Goal: Information Seeking & Learning: Learn about a topic

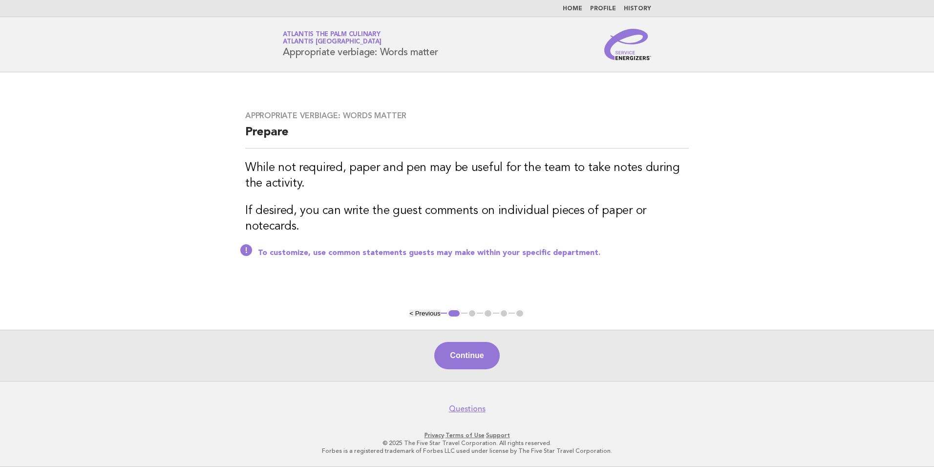
click at [570, 13] on nav "Home Profile History" at bounding box center [467, 8] width 934 height 17
click at [573, 11] on link "Home" at bounding box center [573, 9] width 20 height 6
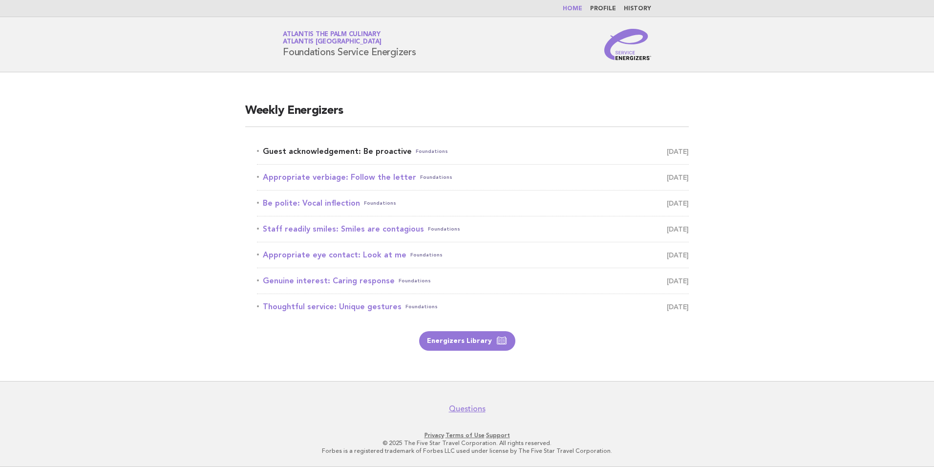
click at [349, 151] on link "Guest acknowledgement: Be proactive Foundations August 22" at bounding box center [473, 152] width 432 height 14
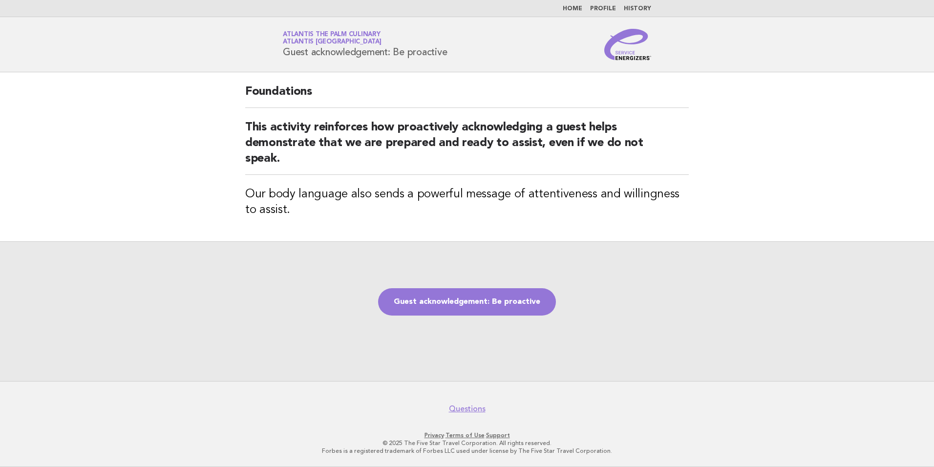
click at [482, 318] on div "Guest acknowledgement: Be proactive" at bounding box center [467, 311] width 934 height 140
click at [481, 296] on link "Guest acknowledgement: Be proactive" at bounding box center [467, 301] width 178 height 27
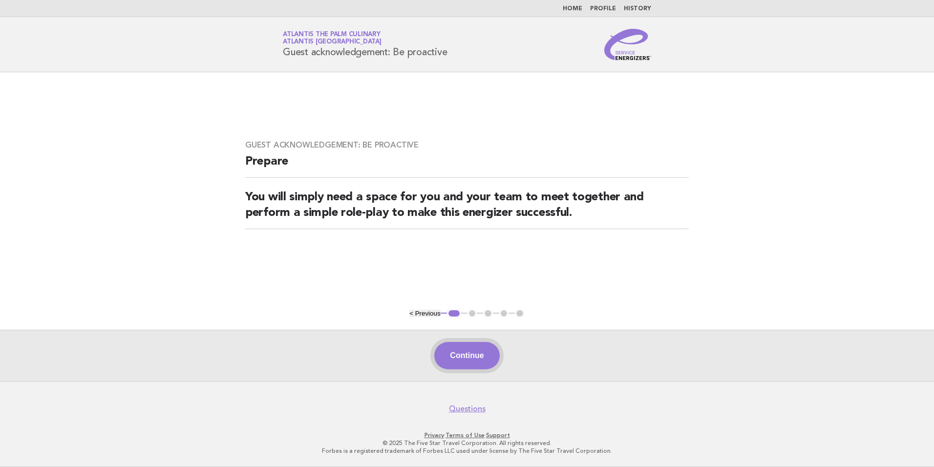
click at [462, 353] on button "Continue" at bounding box center [466, 355] width 65 height 27
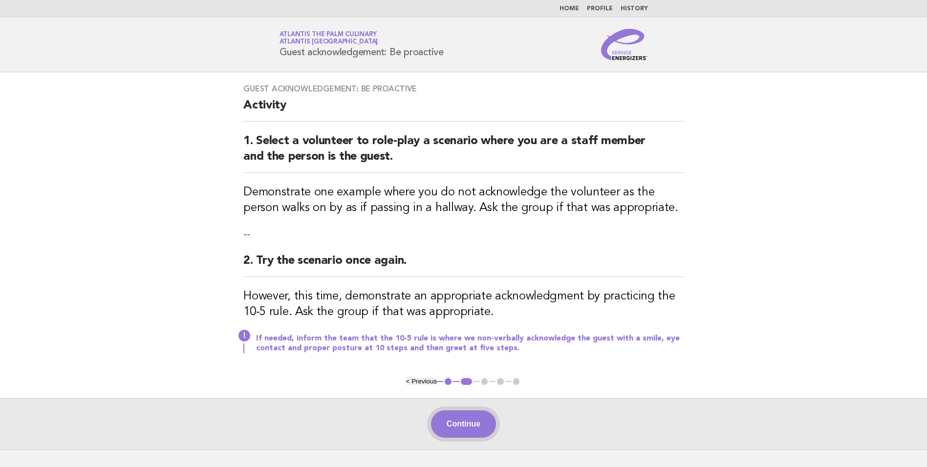
click at [463, 428] on button "Continue" at bounding box center [463, 423] width 65 height 27
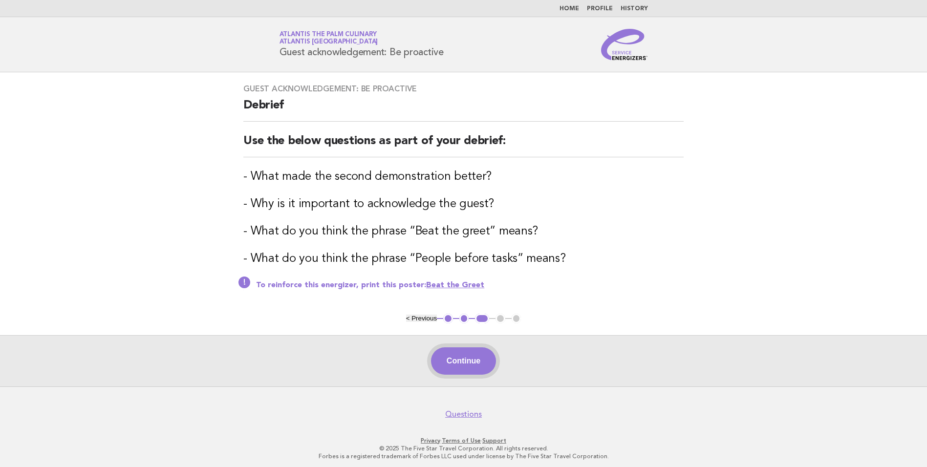
click at [480, 360] on button "Continue" at bounding box center [463, 360] width 65 height 27
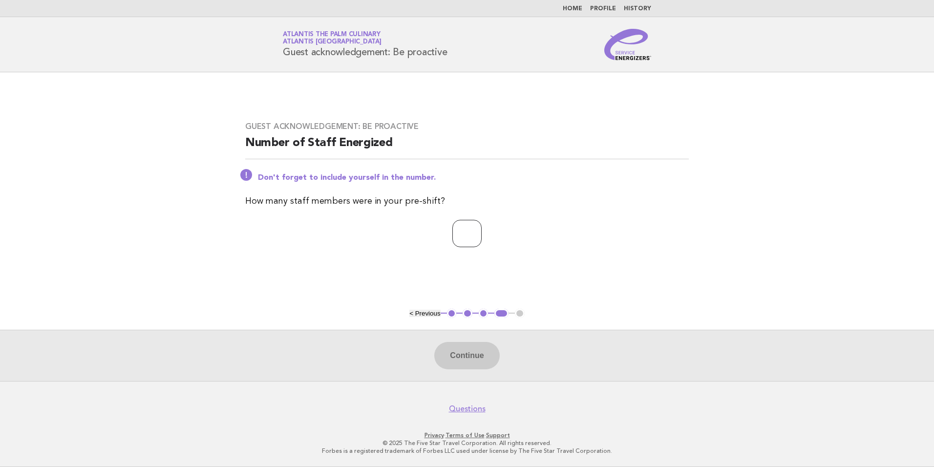
click at [467, 236] on input "number" at bounding box center [466, 233] width 29 height 27
type input "**"
click at [474, 356] on button "Continue" at bounding box center [466, 355] width 65 height 27
